Goal: Navigation & Orientation: Find specific page/section

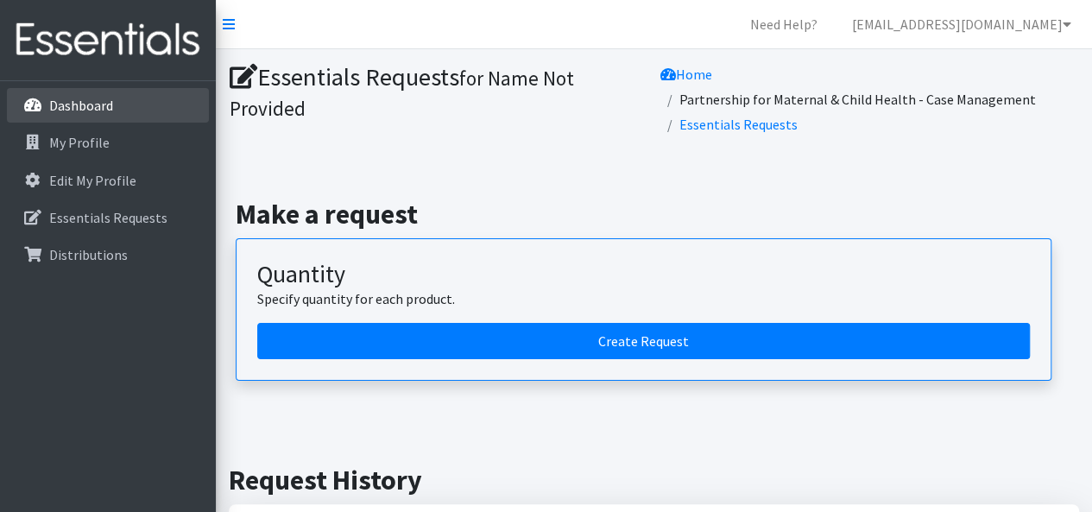
click at [98, 104] on p "Dashboard" at bounding box center [81, 105] width 64 height 17
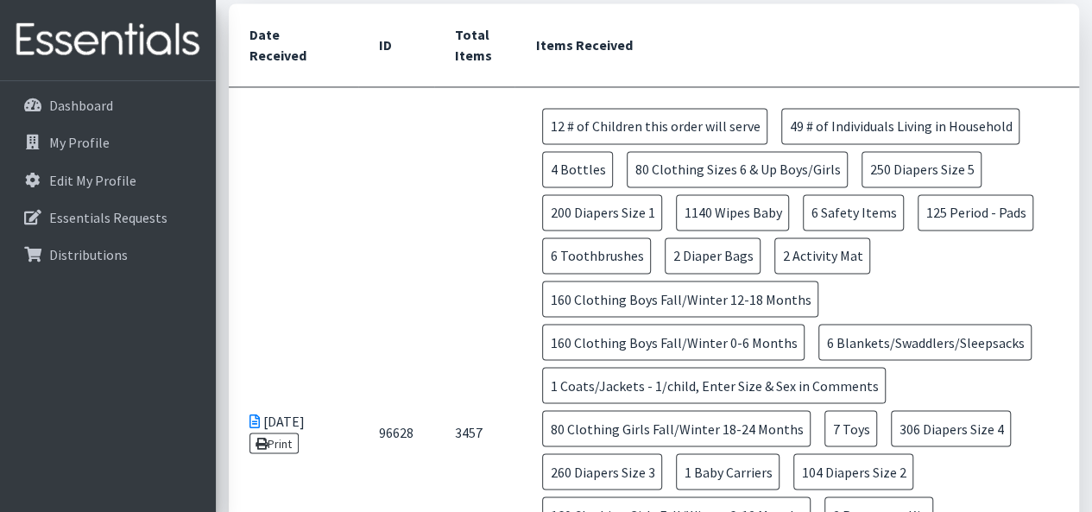
scroll to position [1346, 0]
